Goal: Information Seeking & Learning: Learn about a topic

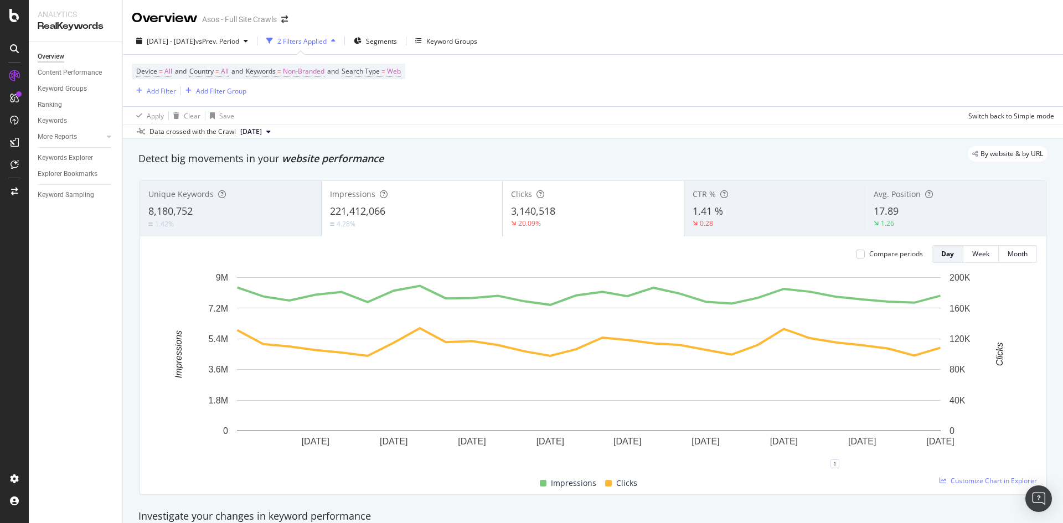
click at [919, 207] on div "17.89" at bounding box center [955, 211] width 164 height 14
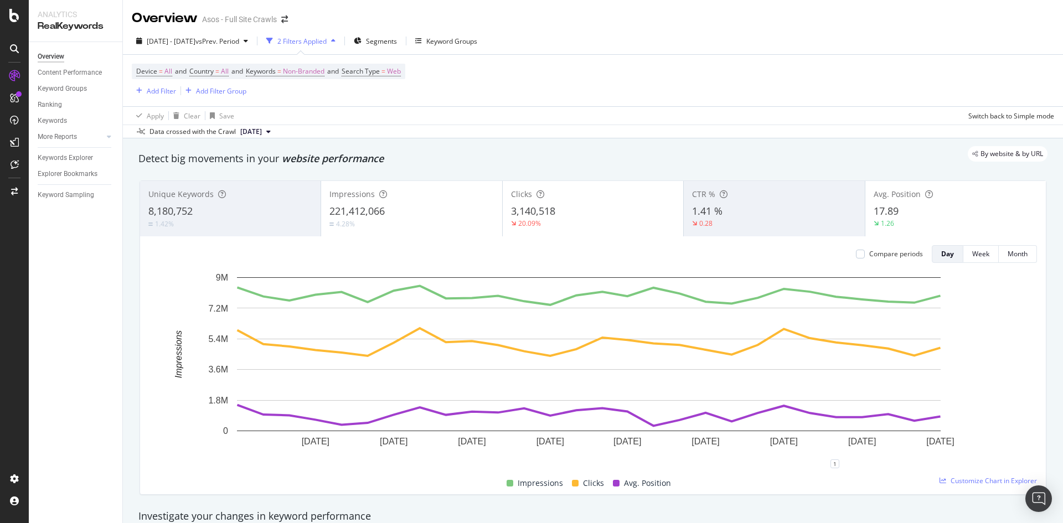
click at [448, 209] on div "221,412,066" at bounding box center [411, 211] width 164 height 14
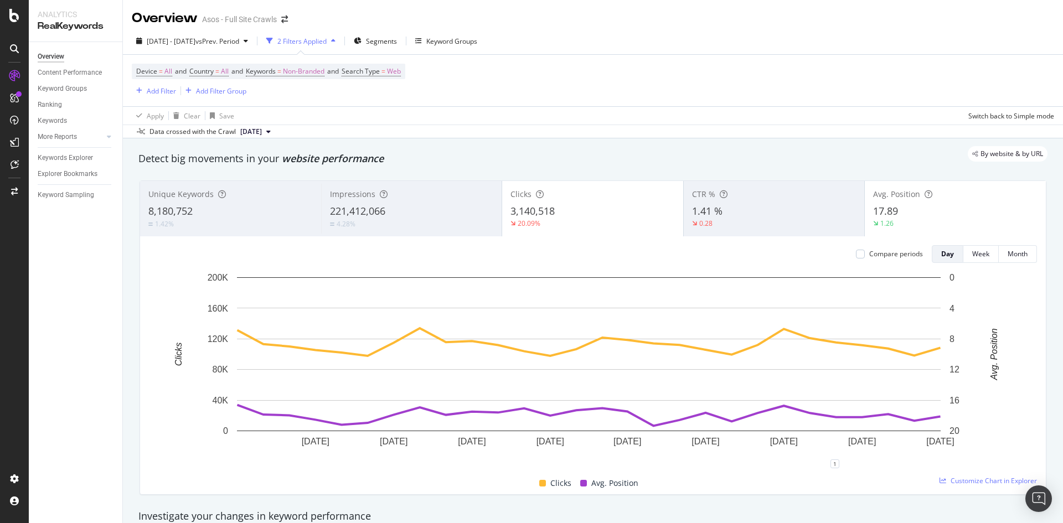
click at [594, 215] on div "3,140,518" at bounding box center [592, 211] width 164 height 14
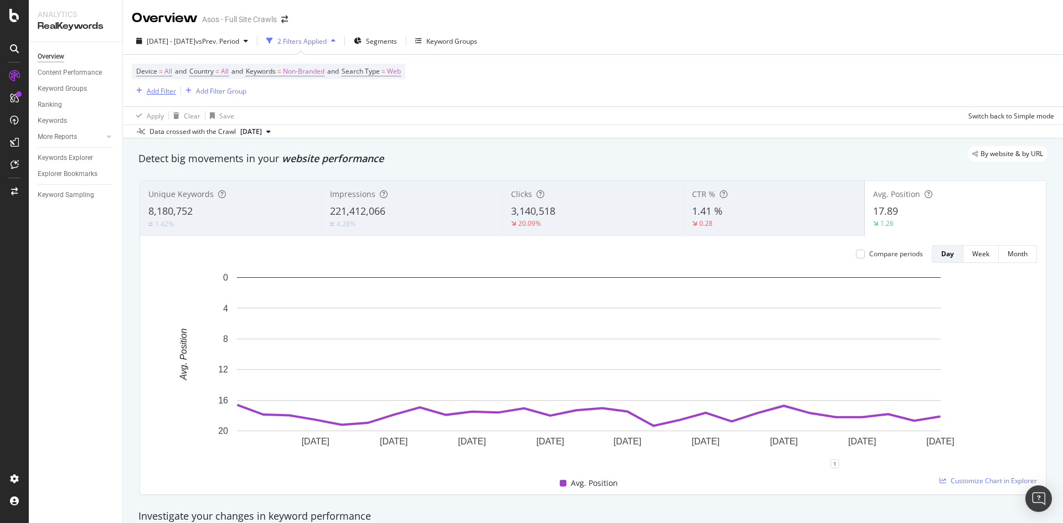
click at [163, 92] on div "Add Filter" at bounding box center [161, 90] width 29 height 9
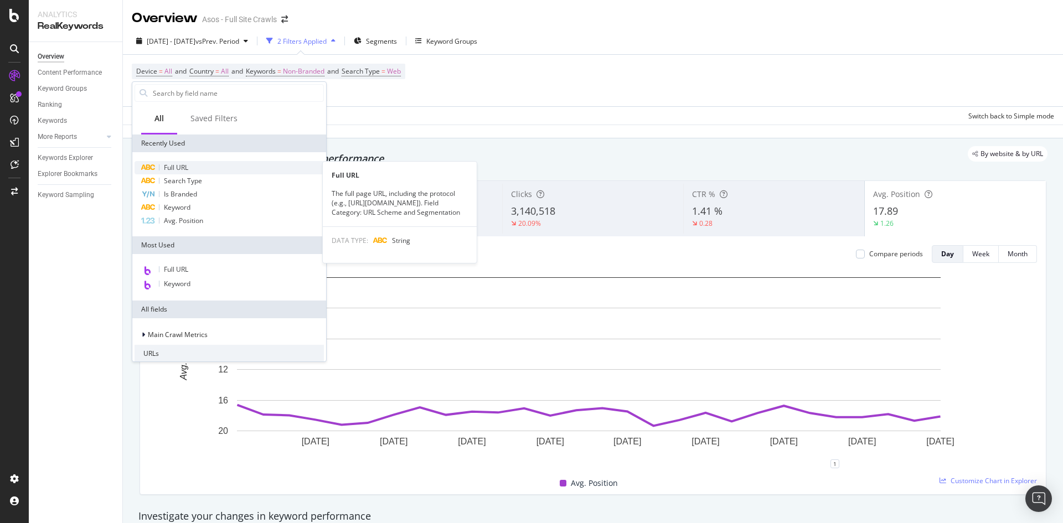
click at [185, 167] on span "Full URL" at bounding box center [176, 167] width 24 height 9
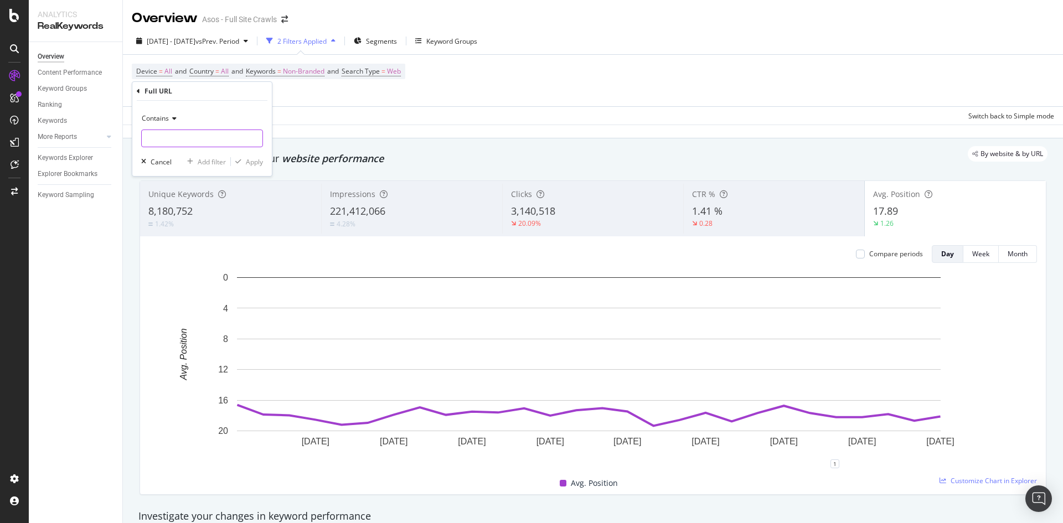
click at [203, 138] on input "text" at bounding box center [202, 139] width 121 height 18
type input "/cat/"
click at [246, 155] on div "Contains /cat/ Cancel Add filter Apply" at bounding box center [201, 138] width 139 height 75
click at [255, 156] on div "Contains /cat/ Cancel Add filter Apply" at bounding box center [201, 138] width 139 height 75
click at [250, 159] on div "Apply" at bounding box center [254, 161] width 17 height 9
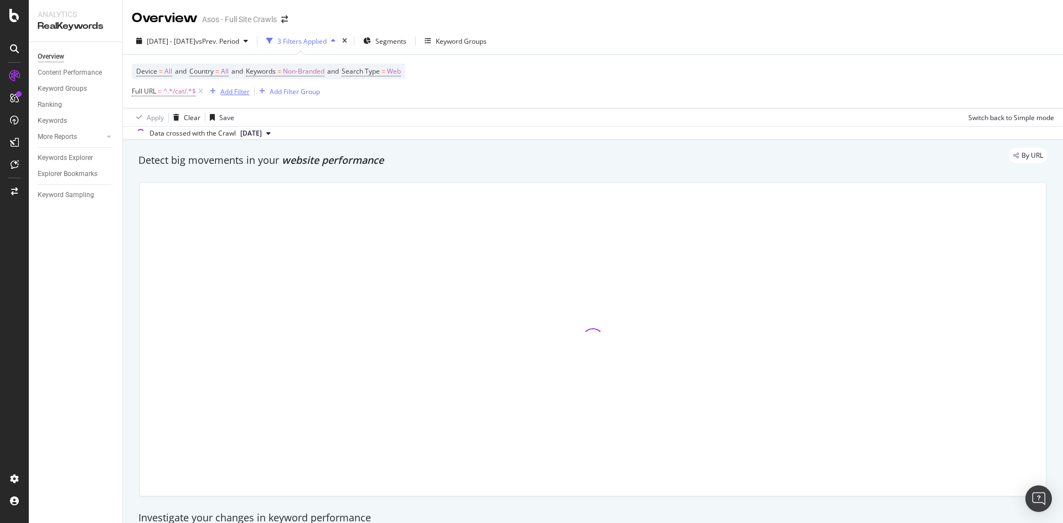
click at [225, 88] on div "Add Filter" at bounding box center [234, 91] width 29 height 9
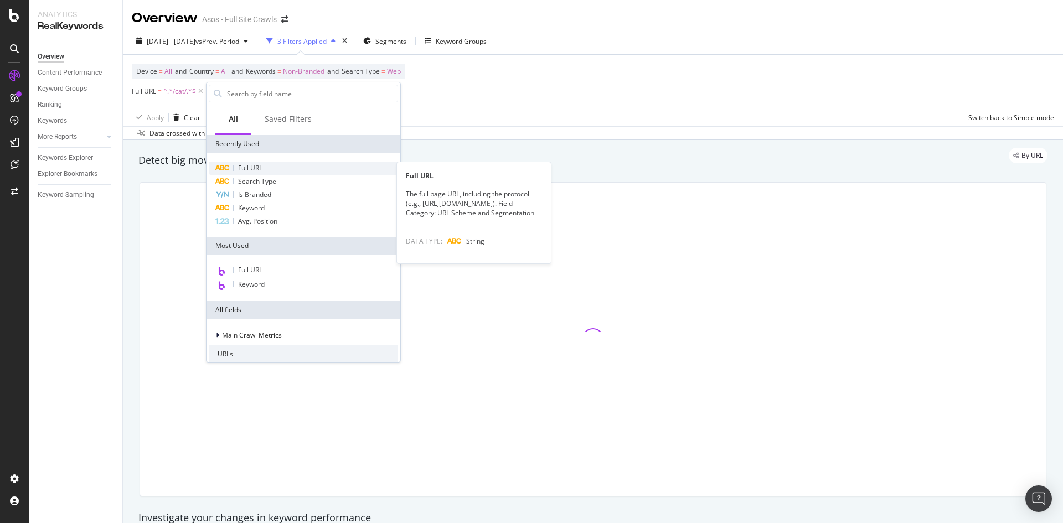
click at [259, 168] on span "Full URL" at bounding box center [250, 167] width 24 height 9
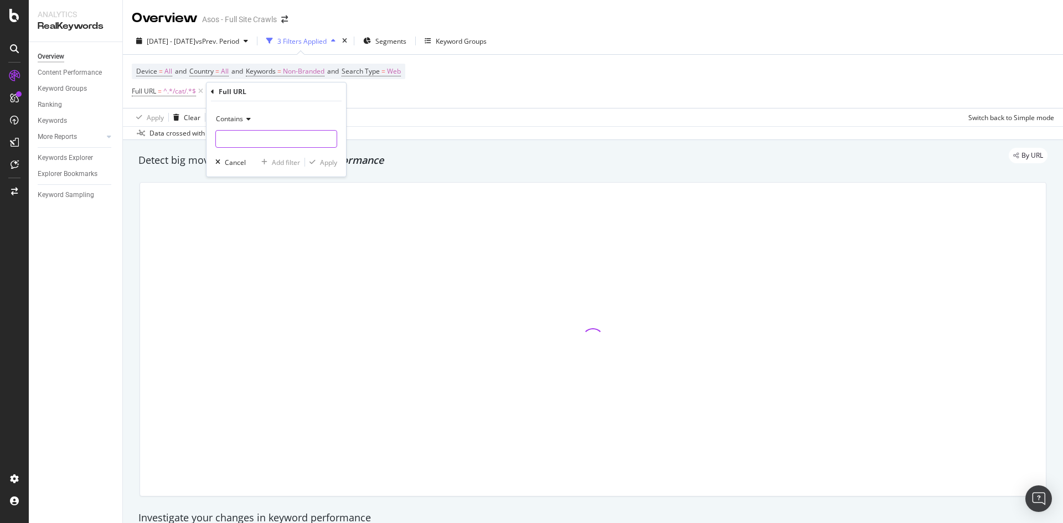
click at [278, 133] on input "text" at bounding box center [276, 139] width 121 height 18
type input "/refine/"
click at [324, 159] on div "Apply" at bounding box center [328, 162] width 17 height 9
click at [334, 96] on div "Add Filter" at bounding box center [335, 91] width 29 height 9
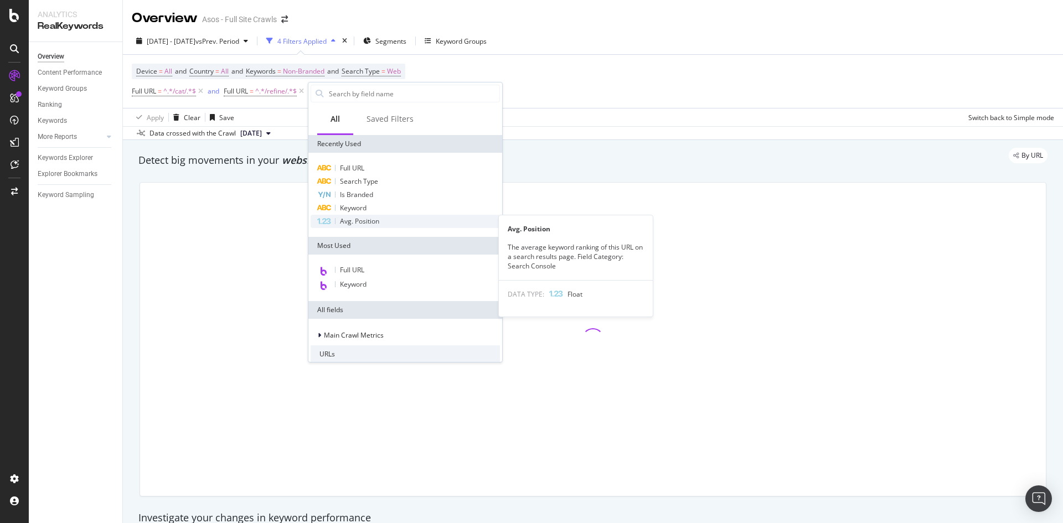
click at [371, 222] on span "Avg. Position" at bounding box center [359, 220] width 39 height 9
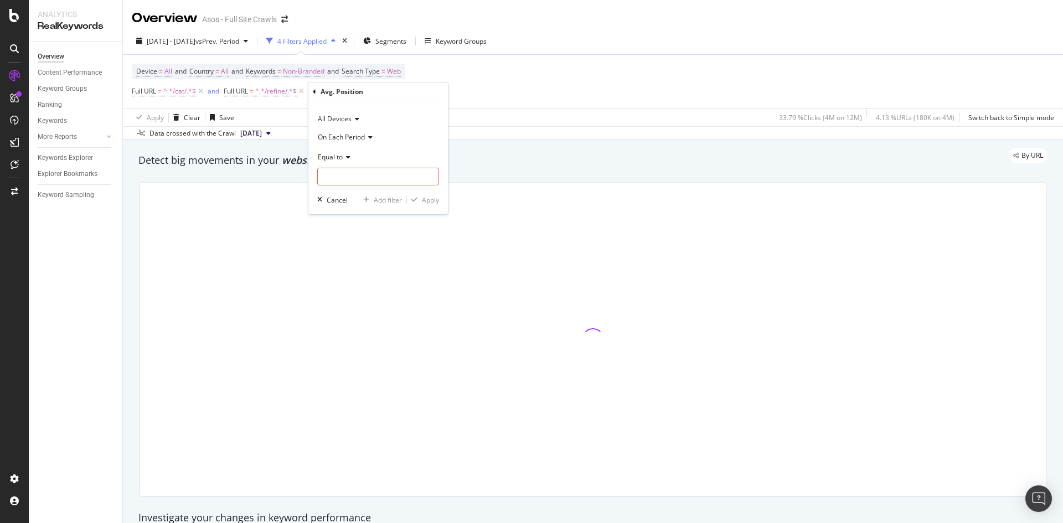
click at [344, 158] on icon at bounding box center [347, 157] width 8 height 7
click at [361, 269] on div "Between" at bounding box center [379, 265] width 118 height 14
drag, startPoint x: 360, startPoint y: 174, endPoint x: 303, endPoint y: 180, distance: 57.8
click at [303, 180] on body "Analytics RealKeywords Overview Content Performance Keyword Groups Ranking Keyw…" at bounding box center [531, 261] width 1063 height 523
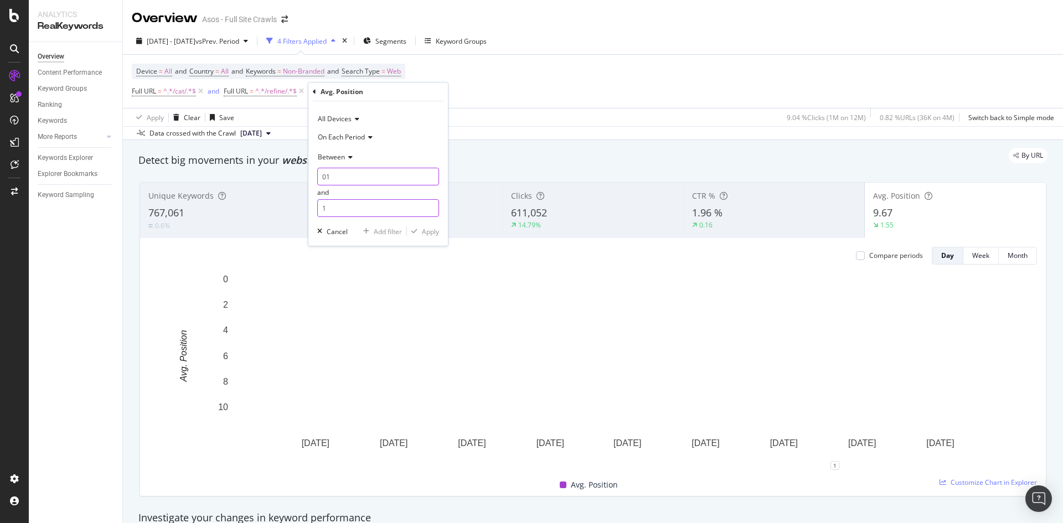
type input "01"
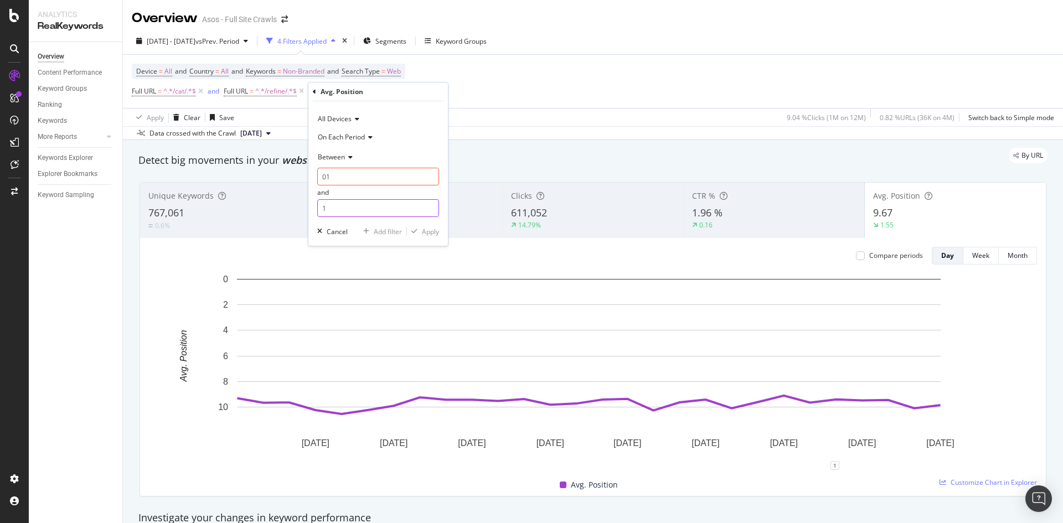
drag, startPoint x: 338, startPoint y: 208, endPoint x: 312, endPoint y: 209, distance: 26.0
click at [312, 209] on div "All Devices On Each Period Between 01 and 1 Cancel Add filter Apply" at bounding box center [377, 173] width 139 height 144
type input "6"
click at [422, 232] on div "Apply" at bounding box center [430, 231] width 17 height 9
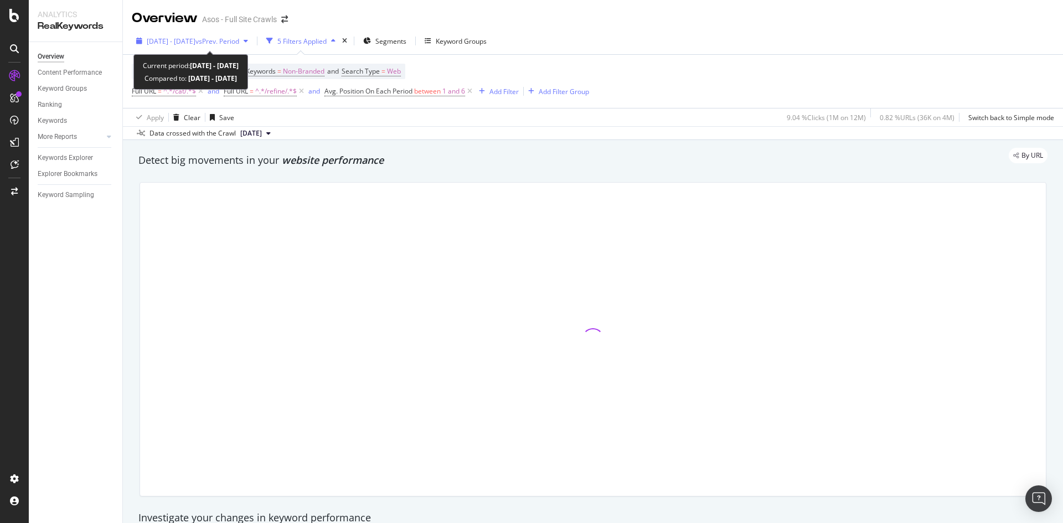
click at [227, 47] on div "[DATE] - [DATE] vs Prev. Period" at bounding box center [192, 41] width 121 height 17
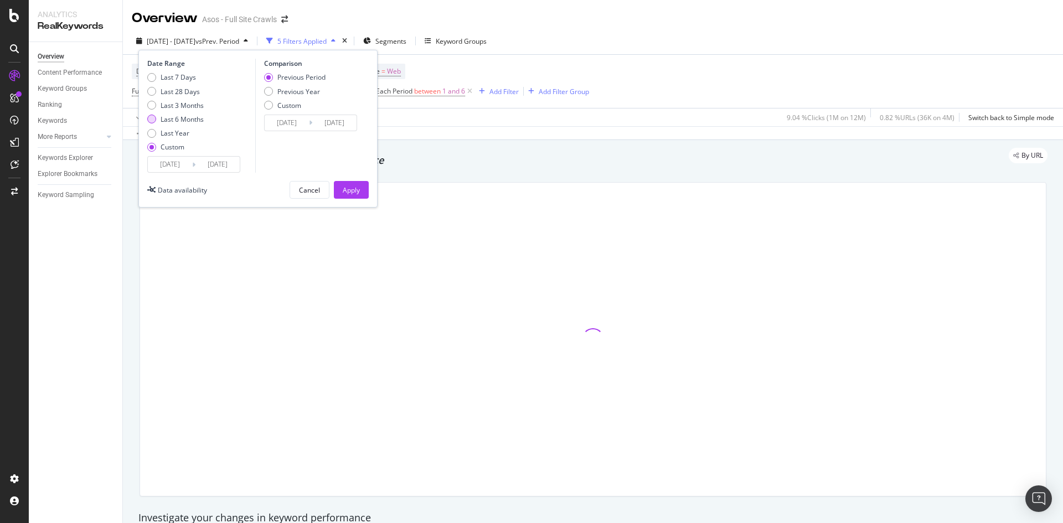
click at [159, 117] on div "Last 6 Months" at bounding box center [175, 119] width 56 height 9
type input "[DATE]"
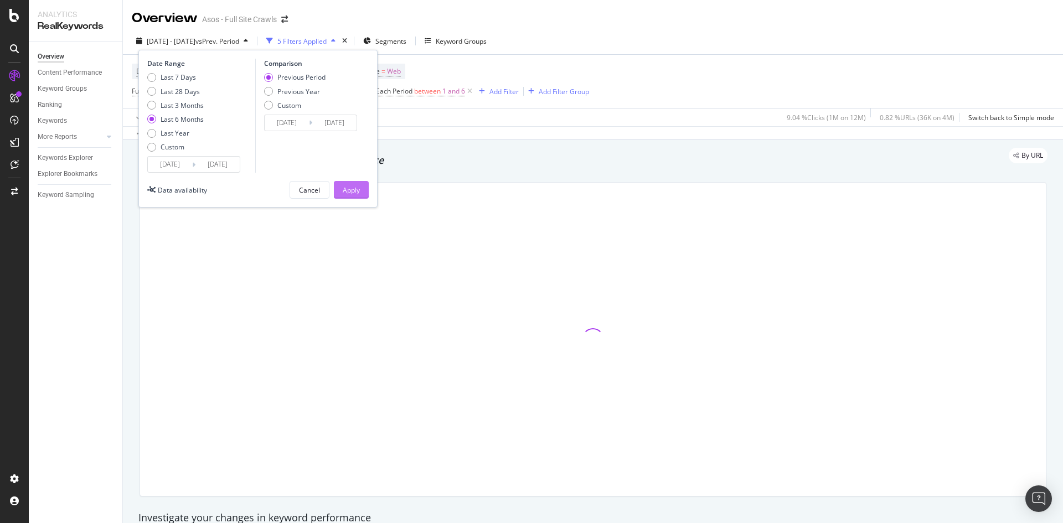
click at [360, 194] on button "Apply" at bounding box center [351, 190] width 35 height 18
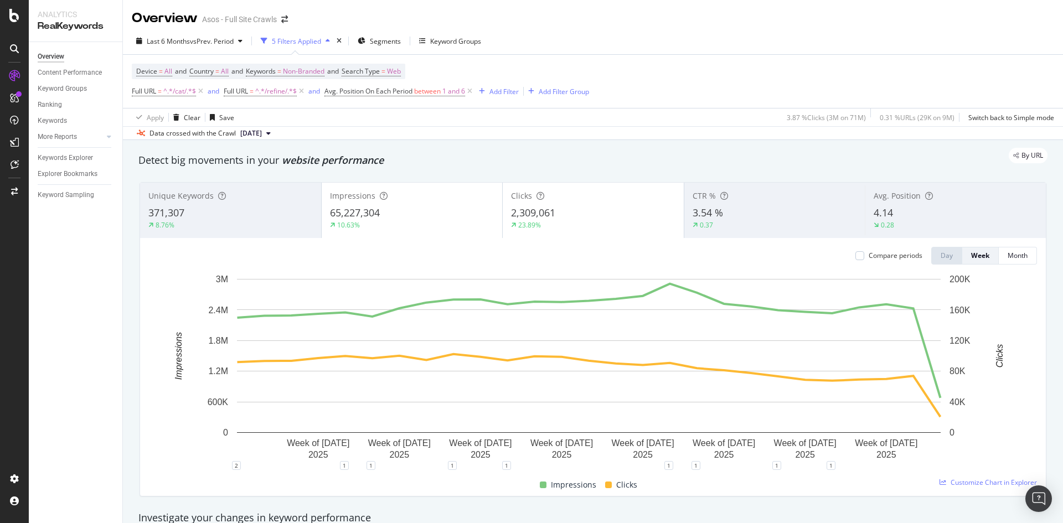
click at [541, 224] on div "23.89%" at bounding box center [593, 225] width 164 height 10
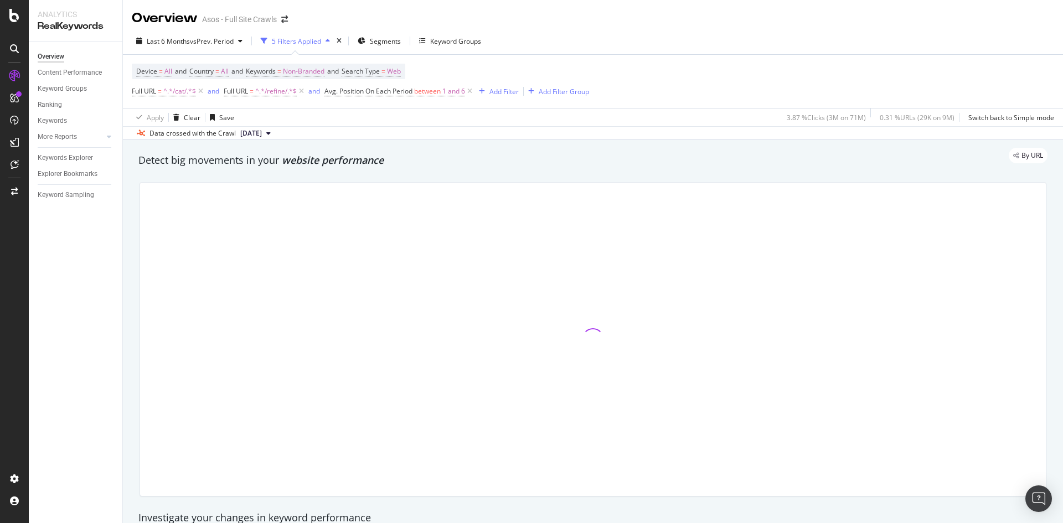
drag, startPoint x: 457, startPoint y: 214, endPoint x: 577, endPoint y: 206, distance: 120.4
click at [468, 214] on div at bounding box center [593, 339] width 906 height 313
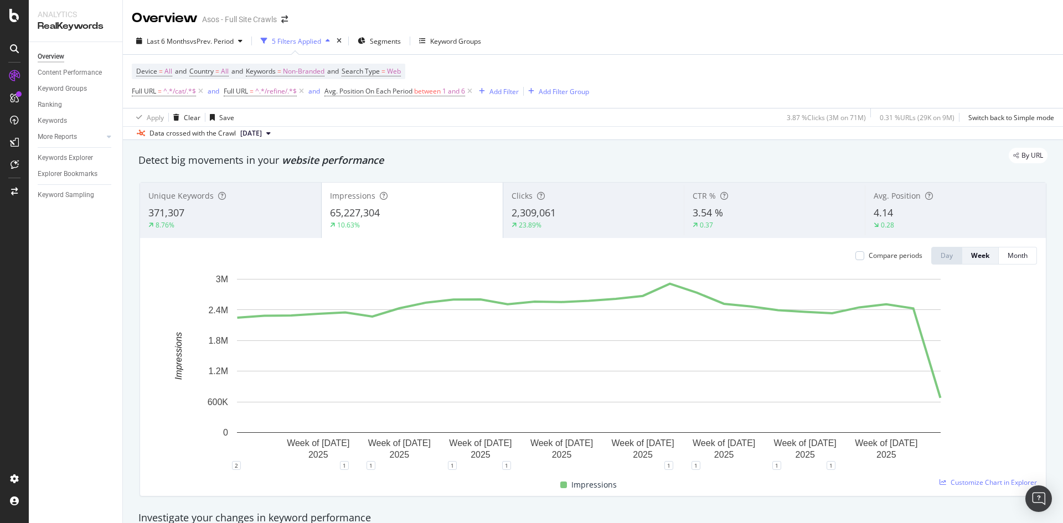
click at [435, 241] on div "Compare periods Day Week Month Week of [DATE] Week of [DATE] Week of [DATE] Wee…" at bounding box center [593, 367] width 906 height 258
click at [432, 223] on div "10.63%" at bounding box center [412, 225] width 164 height 10
click at [899, 203] on div "Avg. Position 4.14 0.28" at bounding box center [955, 210] width 181 height 50
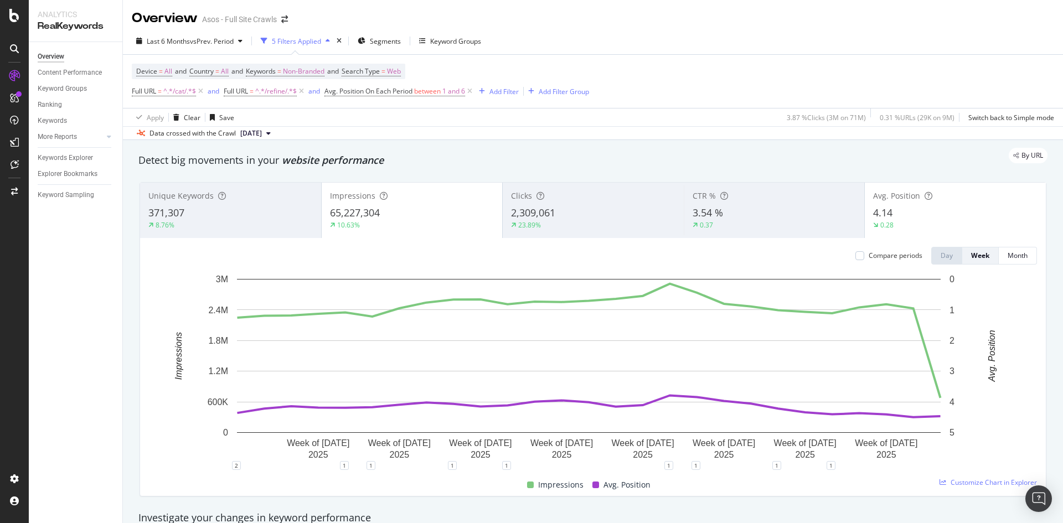
click at [396, 214] on div "65,227,304" at bounding box center [412, 213] width 164 height 14
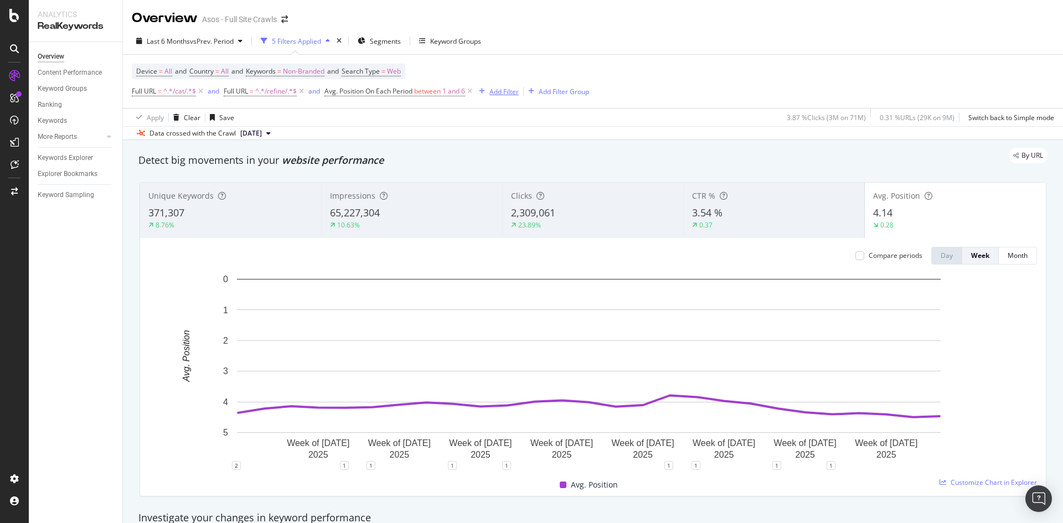
click at [512, 90] on div "Add Filter" at bounding box center [503, 91] width 29 height 9
click at [391, 38] on span "Segments" at bounding box center [385, 41] width 31 height 9
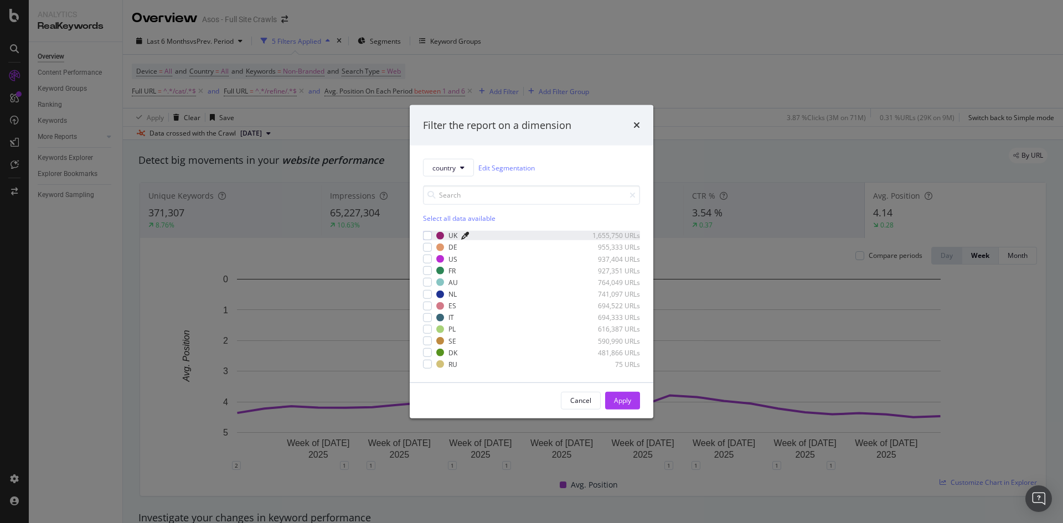
click at [463, 232] on icon "modal" at bounding box center [465, 236] width 8 height 8
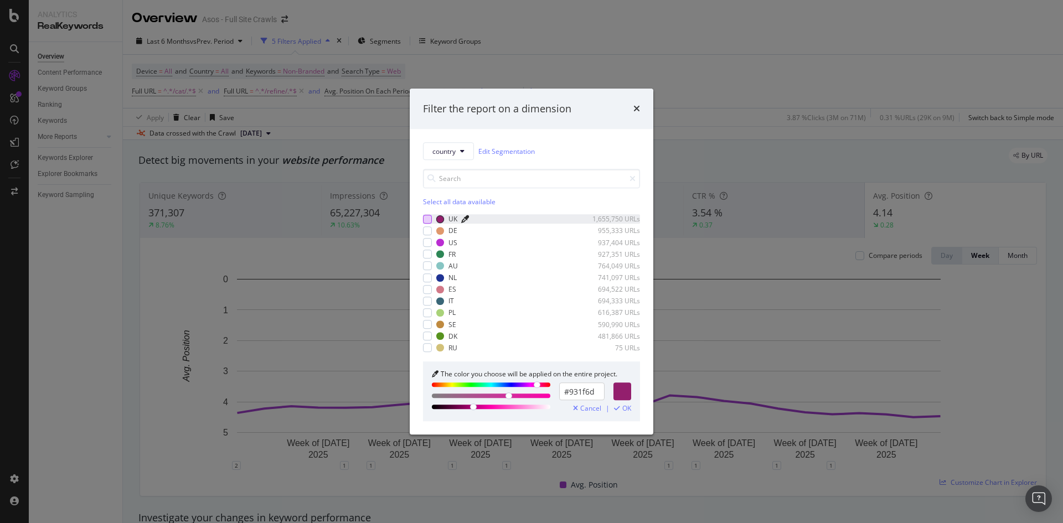
click at [428, 215] on div "modal" at bounding box center [427, 219] width 9 height 9
click at [625, 408] on span "OK" at bounding box center [626, 409] width 9 height 8
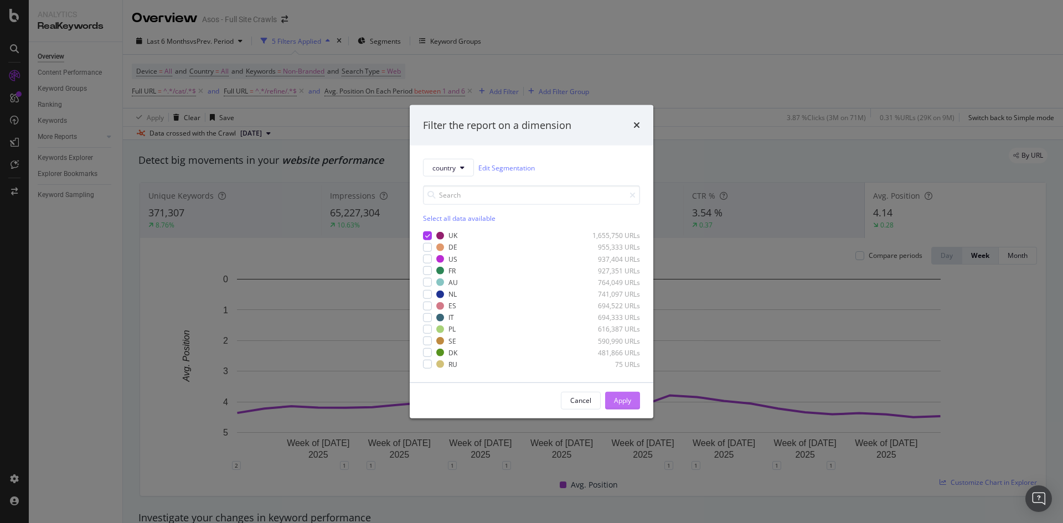
click at [618, 405] on div "Apply" at bounding box center [622, 400] width 17 height 9
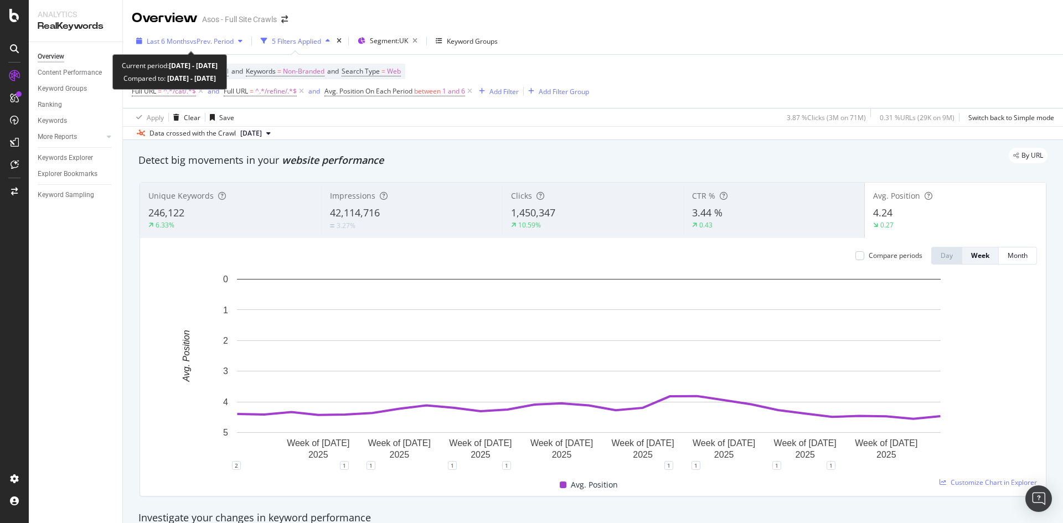
click at [211, 39] on span "vs Prev. Period" at bounding box center [212, 41] width 44 height 9
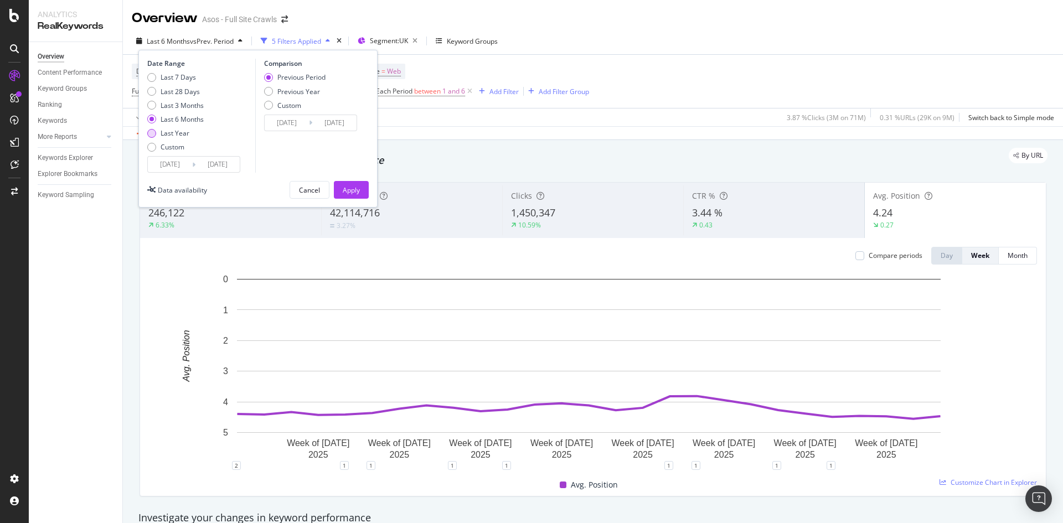
click at [173, 130] on div "Last Year" at bounding box center [175, 132] width 29 height 9
type input "[DATE]"
click at [347, 184] on div "Apply" at bounding box center [351, 190] width 17 height 17
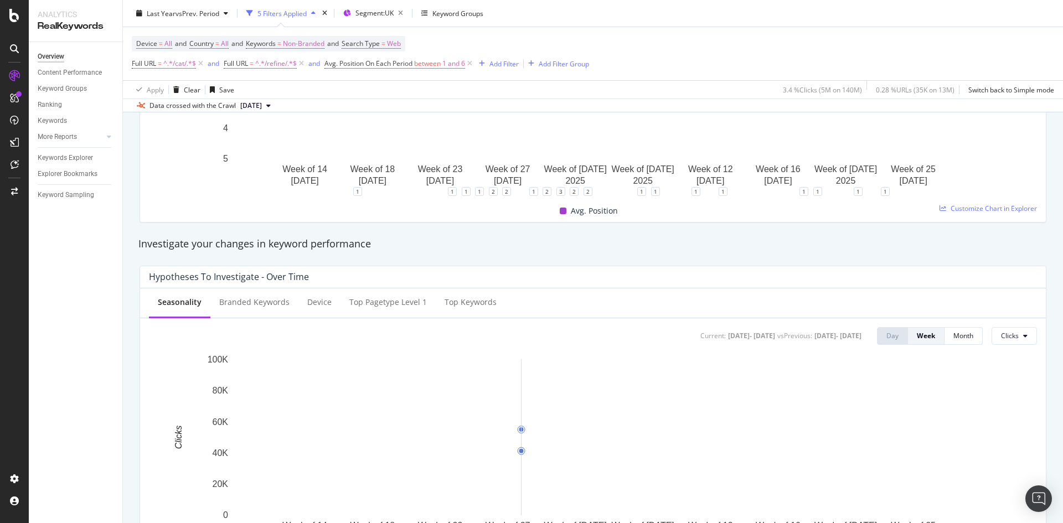
scroll to position [387, 0]
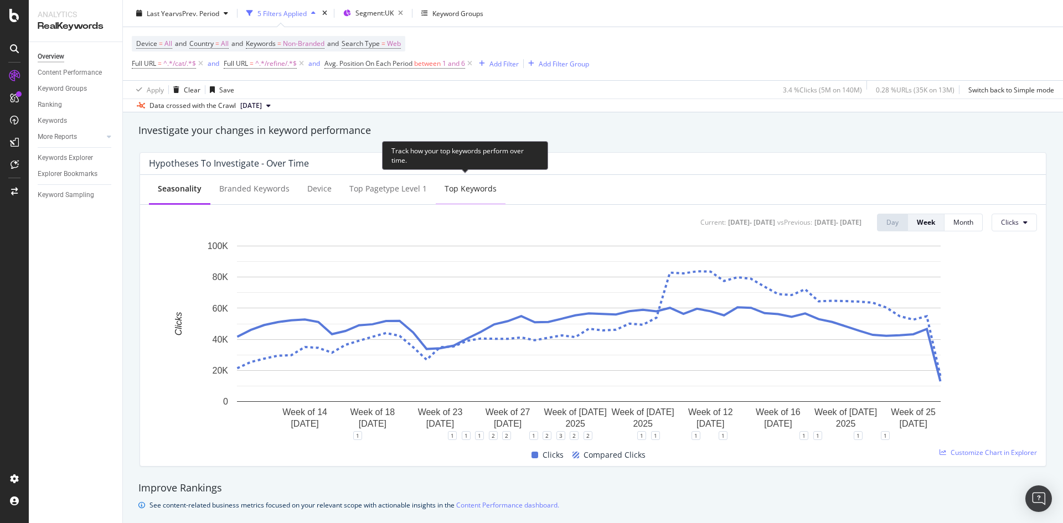
click at [450, 190] on div "Top Keywords" at bounding box center [470, 188] width 52 height 11
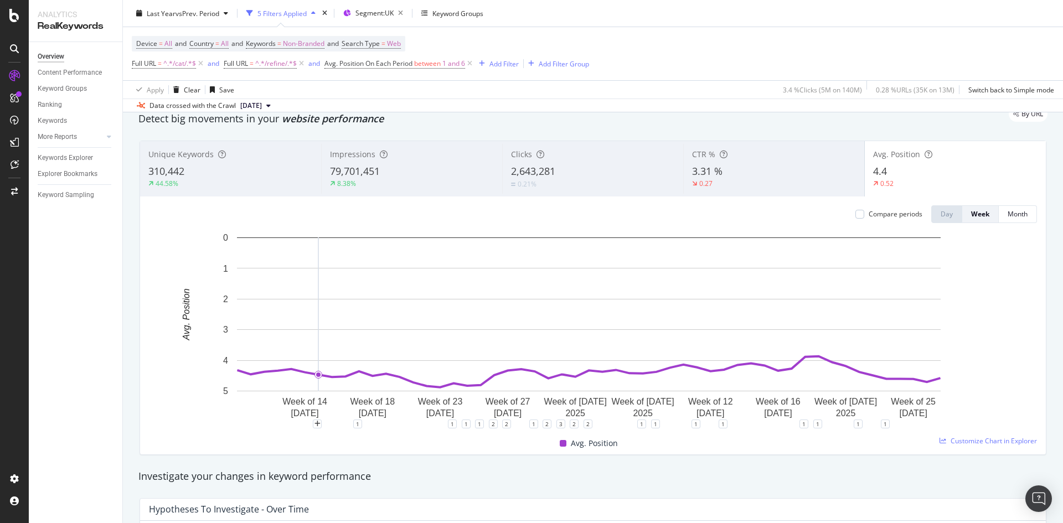
scroll to position [0, 0]
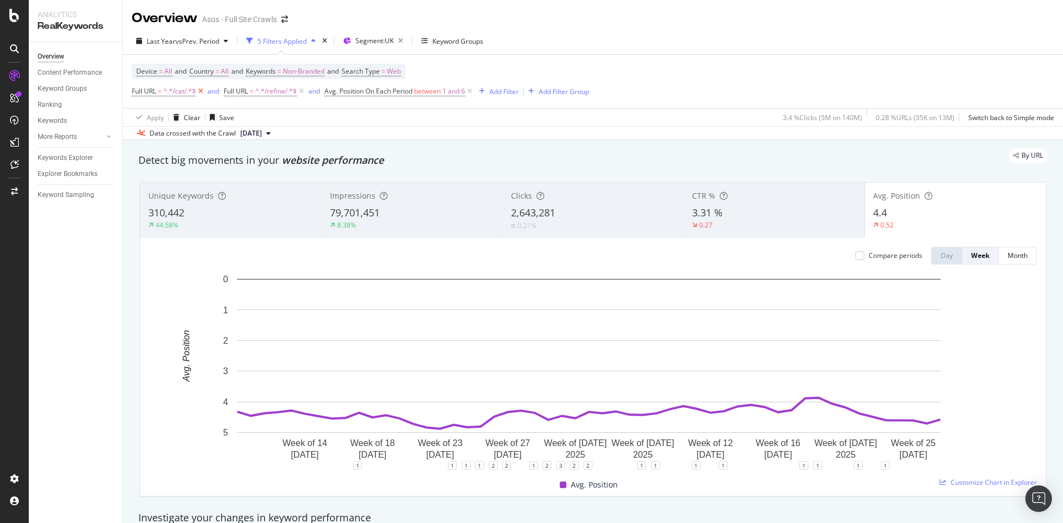
click at [198, 89] on icon at bounding box center [200, 91] width 9 height 11
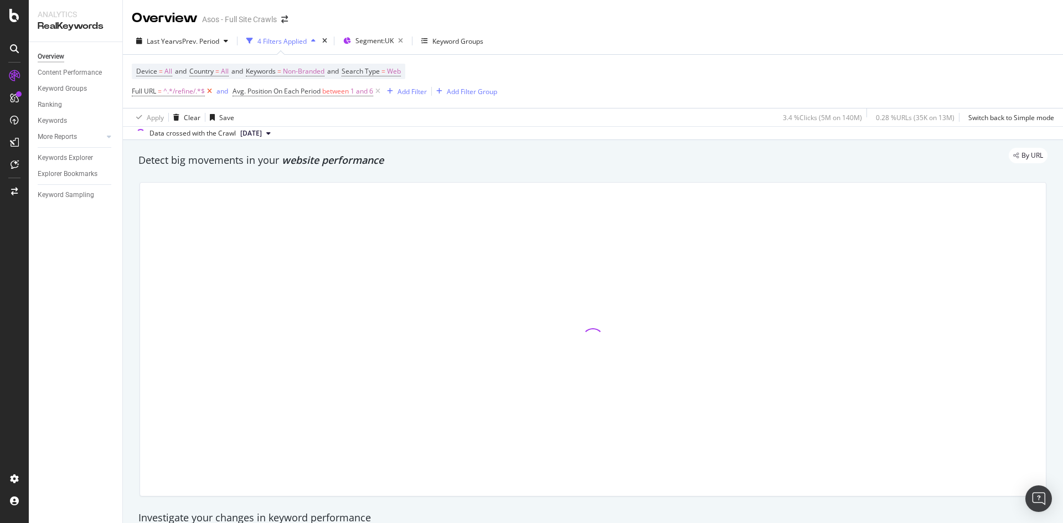
click at [206, 91] on icon at bounding box center [209, 91] width 9 height 11
click at [278, 93] on icon at bounding box center [276, 91] width 9 height 11
